Goal: Task Accomplishment & Management: Use online tool/utility

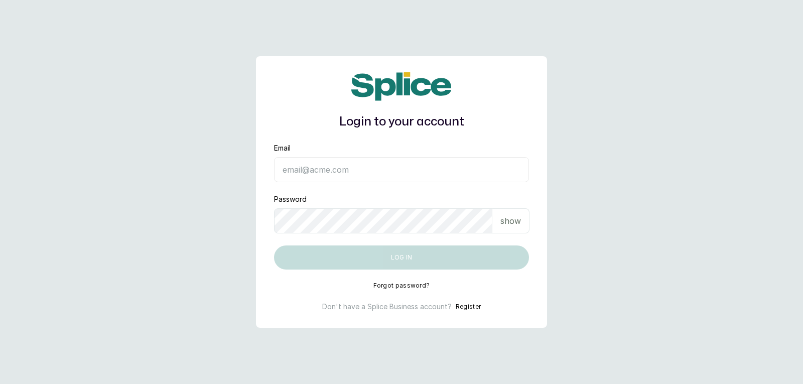
type input "[EMAIL_ADDRESS][DOMAIN_NAME]"
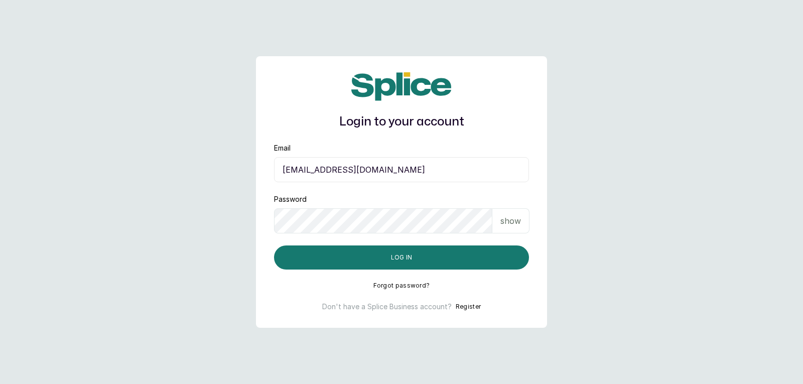
click at [513, 225] on p "show" at bounding box center [510, 221] width 21 height 12
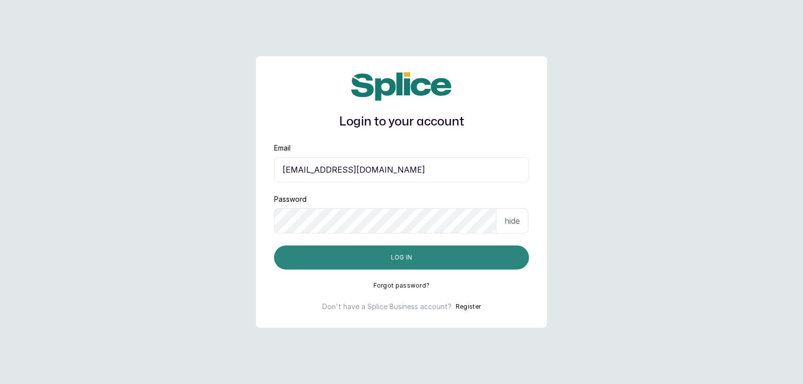
click at [487, 262] on button "Log in" at bounding box center [401, 257] width 255 height 24
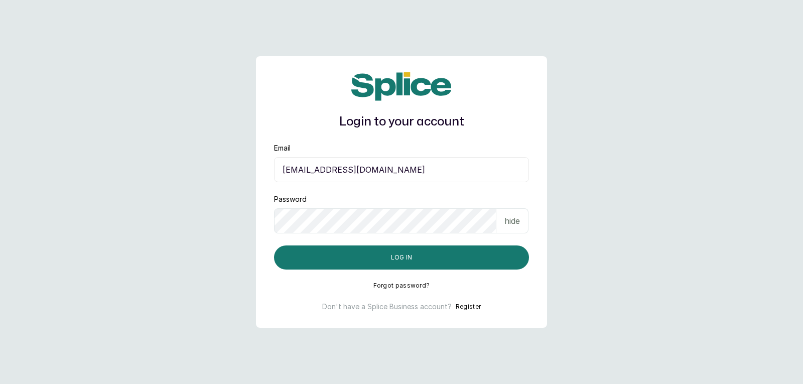
click at [512, 220] on p "hide" at bounding box center [513, 221] width 16 height 12
click at [514, 218] on p "show" at bounding box center [510, 221] width 21 height 12
click at [514, 218] on p "hide" at bounding box center [513, 221] width 16 height 12
click at [513, 224] on p "show" at bounding box center [510, 221] width 21 height 12
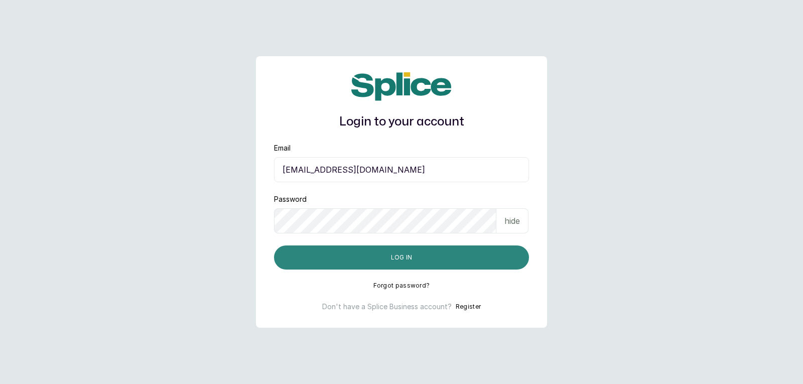
click at [504, 264] on button "Log in" at bounding box center [401, 257] width 255 height 24
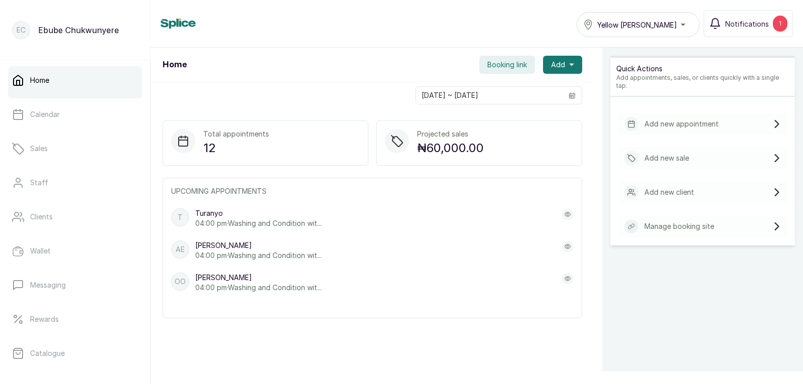
click at [660, 153] on p "Add new sale" at bounding box center [667, 158] width 45 height 10
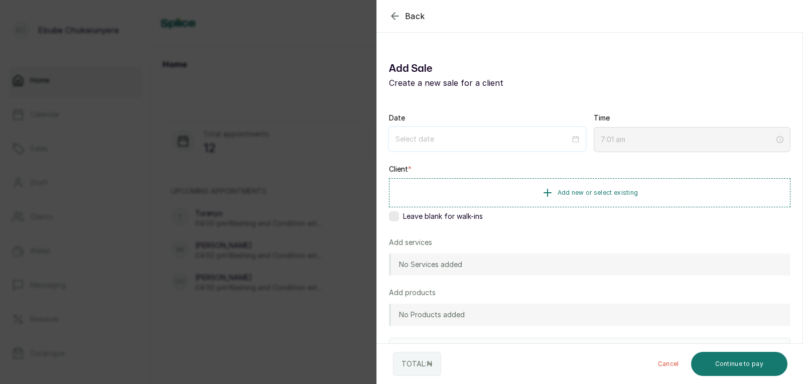
drag, startPoint x: 443, startPoint y: 138, endPoint x: 435, endPoint y: 144, distance: 9.6
click at [443, 138] on input at bounding box center [483, 139] width 175 height 11
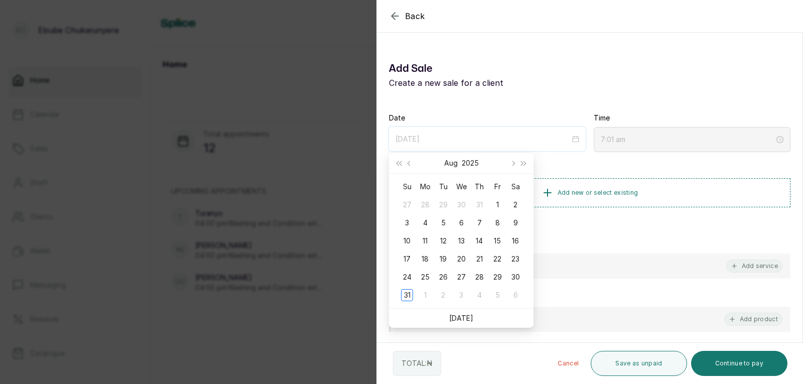
type input "2025/08/31"
click at [408, 298] on div "31" at bounding box center [407, 295] width 12 height 12
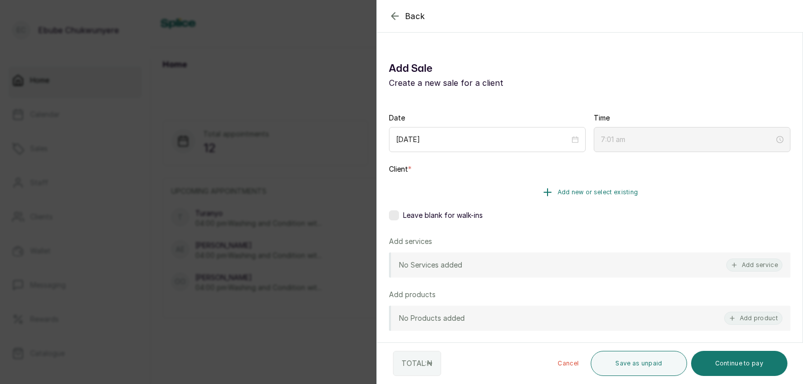
click at [564, 184] on button "Add new or select existing" at bounding box center [590, 192] width 402 height 28
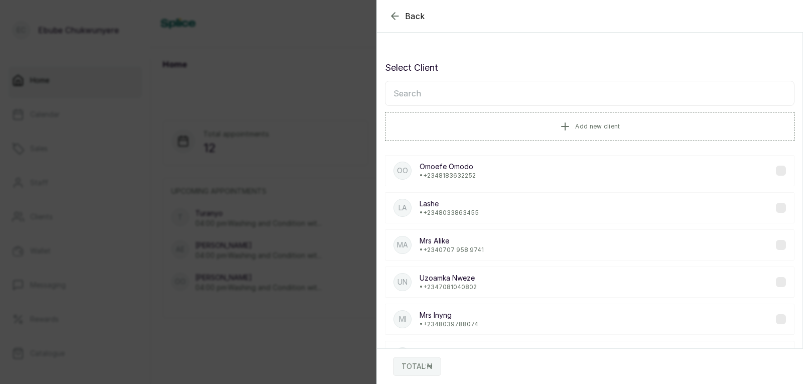
click at [524, 97] on input "text" at bounding box center [590, 93] width 410 height 25
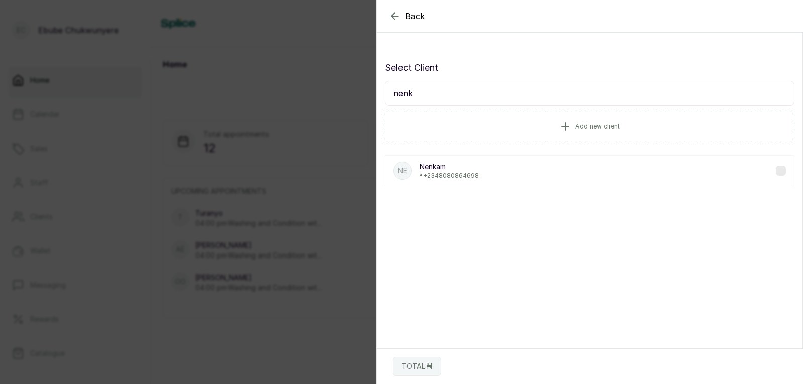
type input "nenk"
click at [590, 169] on div "Ne Nenkam • +234 8080864698" at bounding box center [590, 170] width 410 height 31
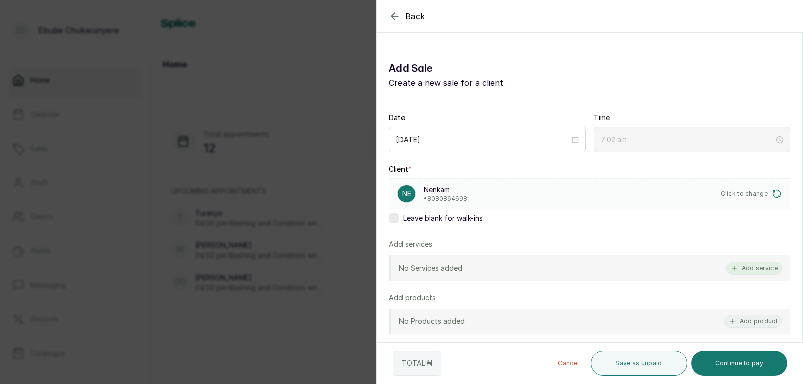
click at [747, 262] on button "Add service" at bounding box center [754, 268] width 56 height 13
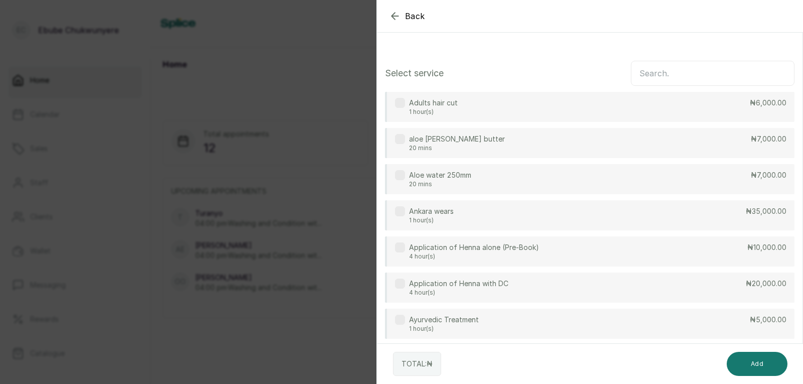
click at [713, 77] on input "text" at bounding box center [713, 73] width 164 height 25
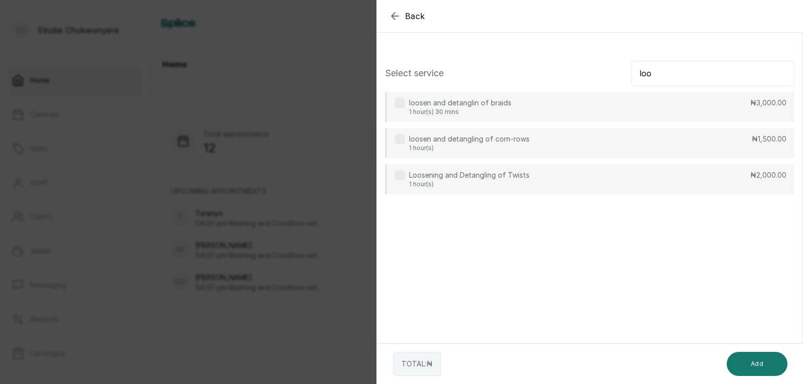
click at [647, 176] on div "Loosening and Detangling of Twists 1 hour(s) ₦2,000.00" at bounding box center [590, 179] width 410 height 30
click at [690, 77] on input "loo" at bounding box center [713, 73] width 164 height 25
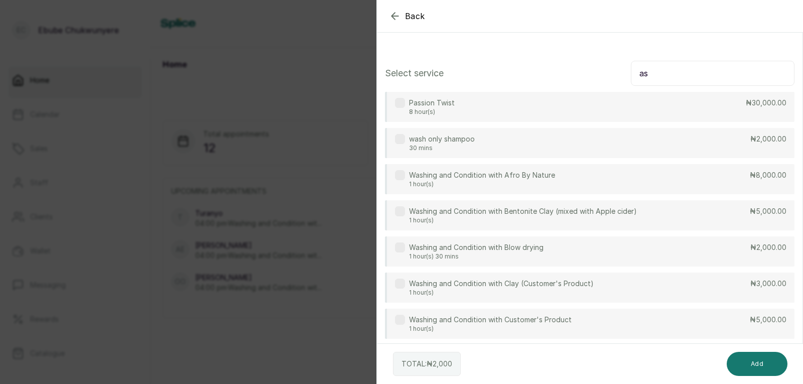
type input "a"
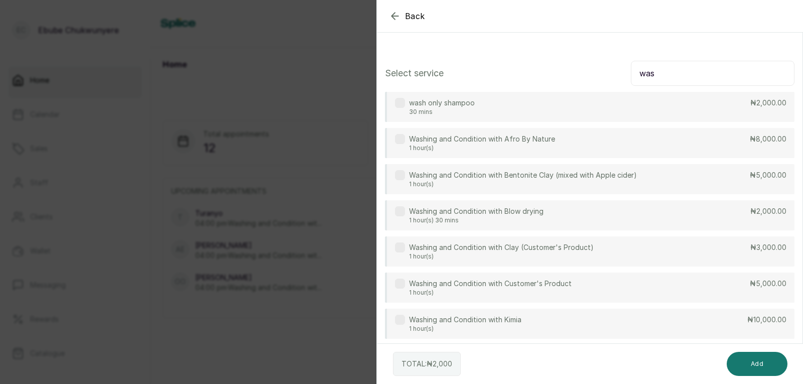
click at [733, 139] on div "Washing and Condition with Afro By Nature 1 hour(s) ₦8,000.00" at bounding box center [590, 143] width 410 height 30
click at [716, 71] on input "was" at bounding box center [713, 73] width 164 height 25
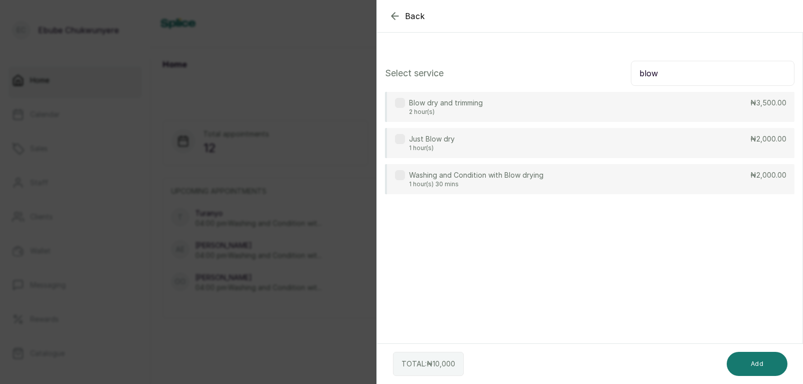
type input "blow"
click at [563, 113] on div "Blow dry and trimming 2 hour(s) ₦3,500.00" at bounding box center [590, 107] width 410 height 30
click at [758, 367] on button "Add" at bounding box center [757, 364] width 61 height 24
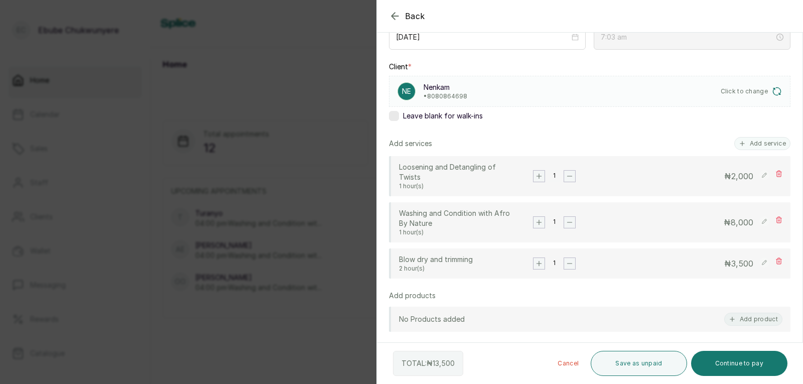
scroll to position [111, 0]
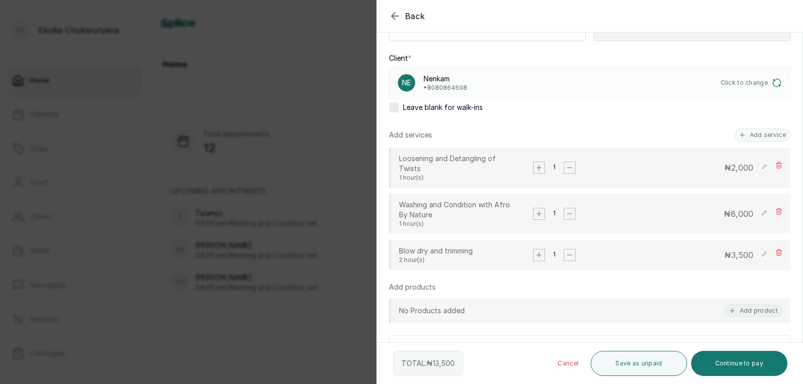
click at [776, 168] on icon at bounding box center [779, 165] width 7 height 7
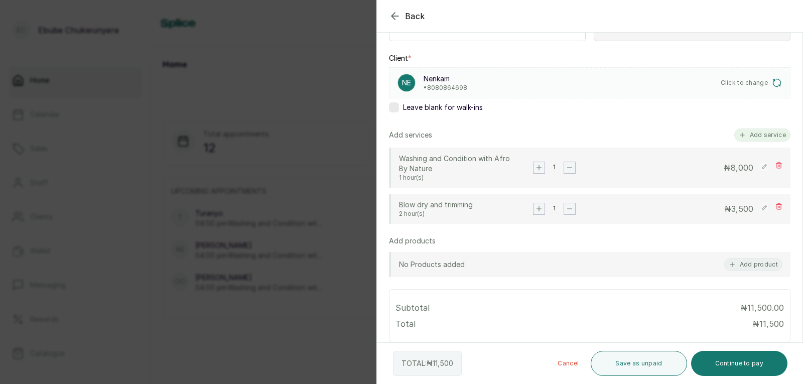
click at [747, 135] on button "Add service" at bounding box center [762, 135] width 56 height 13
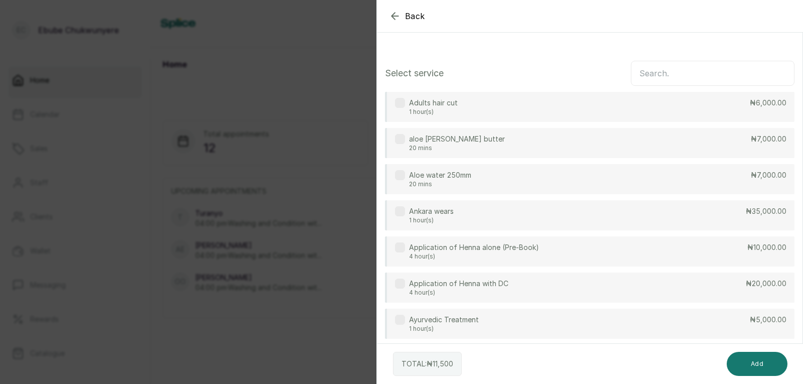
click at [665, 75] on input "text" at bounding box center [713, 73] width 164 height 25
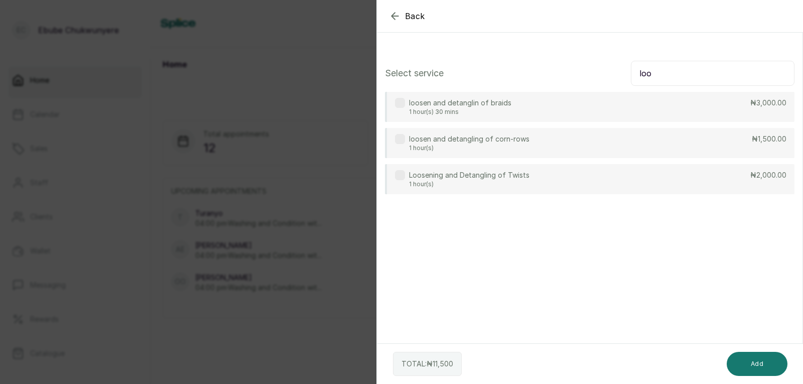
type input "loo"
click at [733, 140] on div "loosen and detangling of corn-rows 1 hour(s) ₦1,500.00" at bounding box center [590, 143] width 410 height 30
click at [774, 367] on button "Add" at bounding box center [757, 364] width 61 height 24
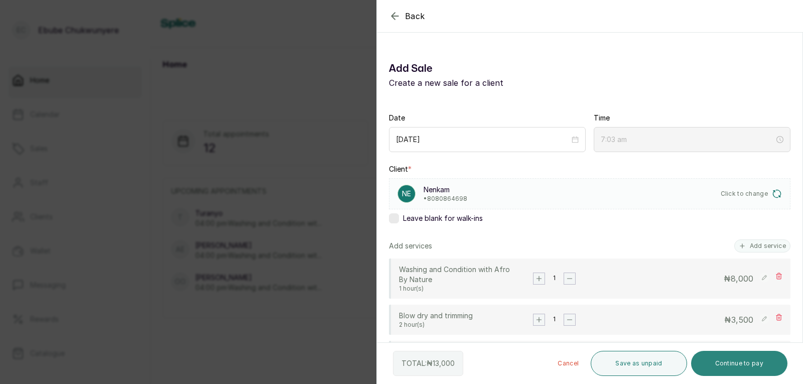
click at [718, 363] on button "Continue to pay" at bounding box center [739, 363] width 97 height 25
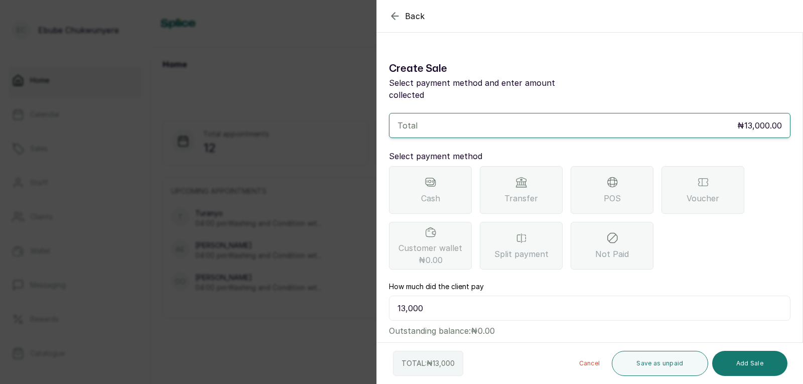
click at [538, 175] on div "Transfer" at bounding box center [521, 190] width 83 height 48
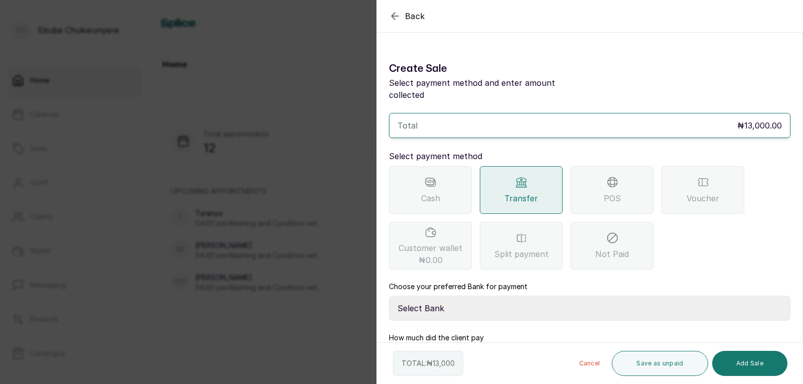
click at [524, 296] on select "Select Bank YELLOWSISI ENTERPRISE First City Monument Bank YELLOWSISI ENTERPRIS…" at bounding box center [590, 308] width 402 height 25
select select "00d0c25e-b444-465f-8bea-9a1e11113b92"
click at [389, 296] on select "Select Bank YELLOWSISI ENTERPRISE First City Monument Bank YELLOWSISI ENTERPRIS…" at bounding box center [590, 308] width 402 height 25
click at [745, 366] on button "Add Sale" at bounding box center [749, 363] width 75 height 25
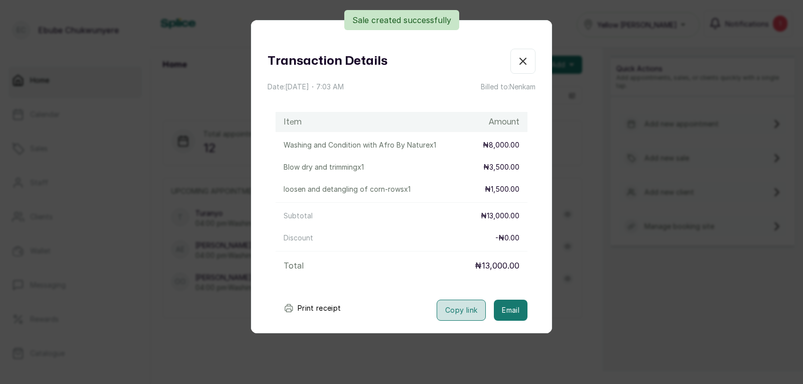
click at [455, 313] on button "Copy link" at bounding box center [461, 310] width 49 height 21
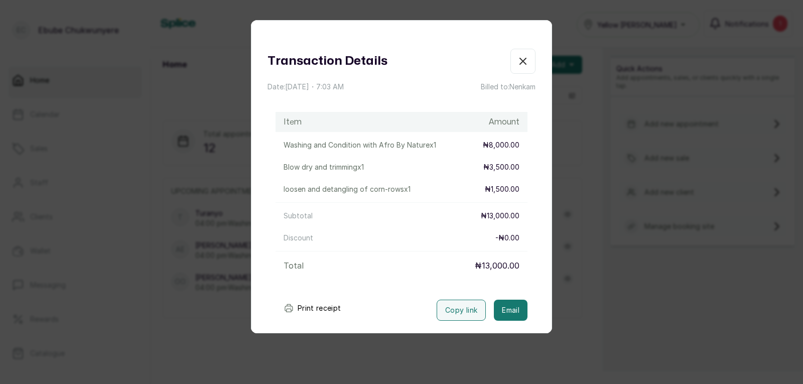
click at [517, 57] on icon "button" at bounding box center [523, 61] width 12 height 12
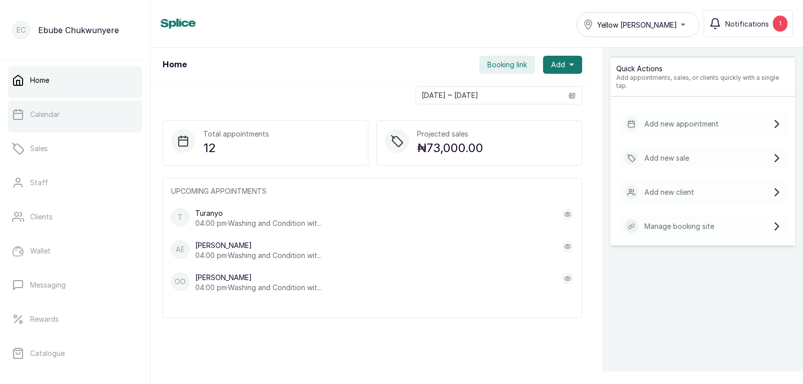
click at [67, 117] on link "Calendar" at bounding box center [75, 114] width 134 height 28
